Goal: Task Accomplishment & Management: Manage account settings

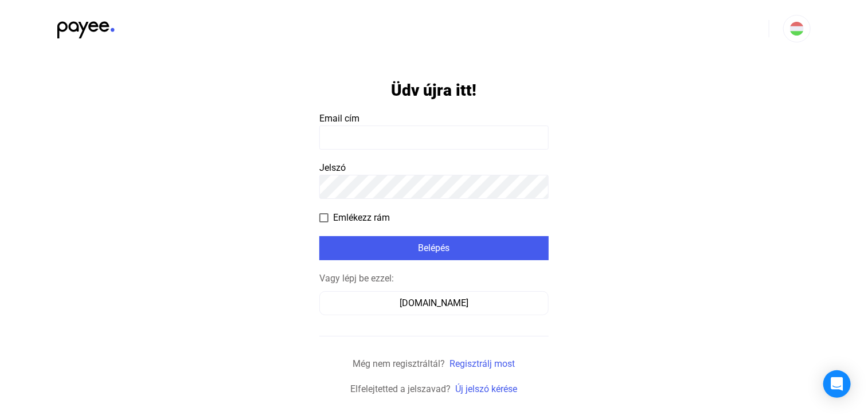
click at [370, 136] on input at bounding box center [433, 138] width 229 height 24
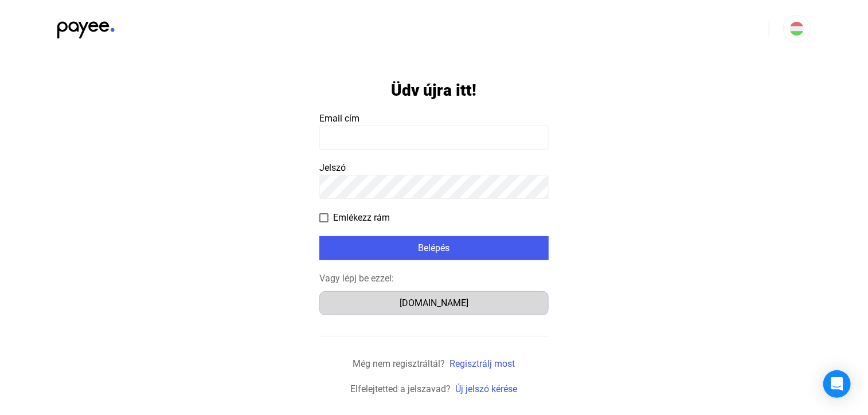
click at [448, 300] on div "[DOMAIN_NAME]" at bounding box center [433, 303] width 221 height 14
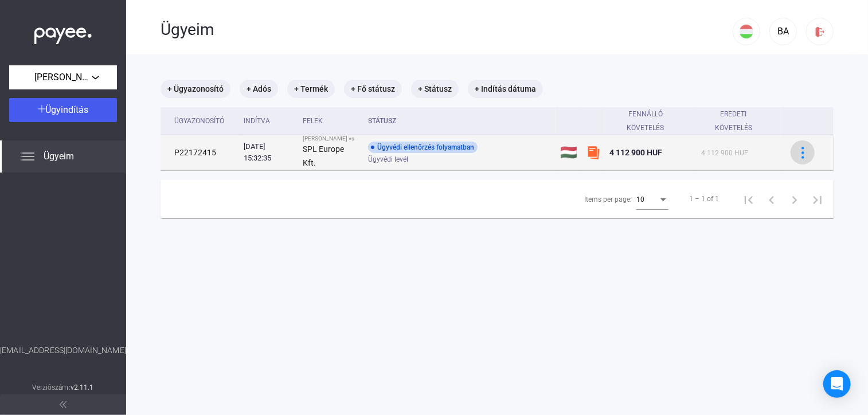
click at [797, 151] on img at bounding box center [803, 153] width 12 height 12
click at [789, 151] on div at bounding box center [434, 207] width 868 height 415
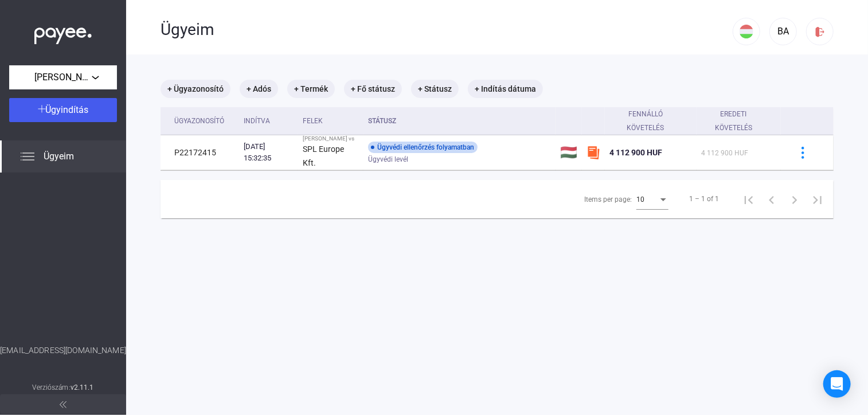
click at [65, 153] on span "Ügyeim" at bounding box center [59, 157] width 30 height 14
click at [814, 29] on img at bounding box center [820, 32] width 12 height 12
